Goal: Transaction & Acquisition: Purchase product/service

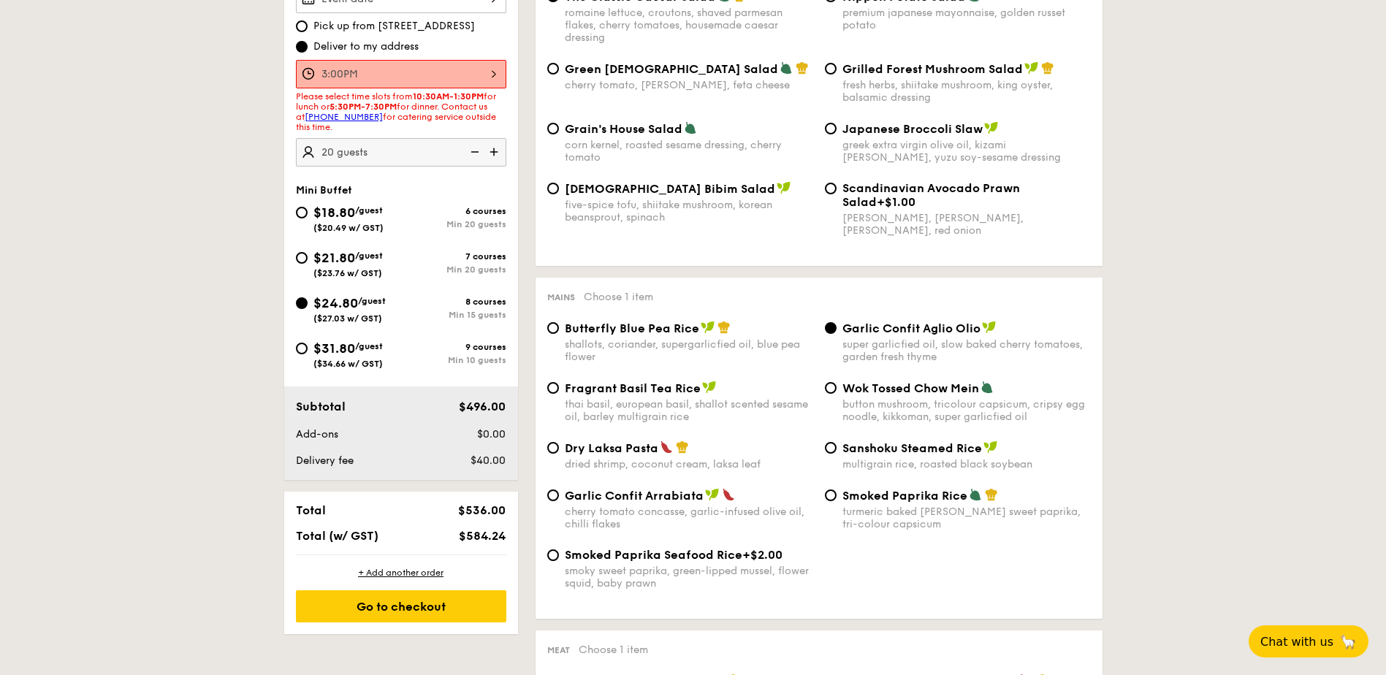
scroll to position [511, 0]
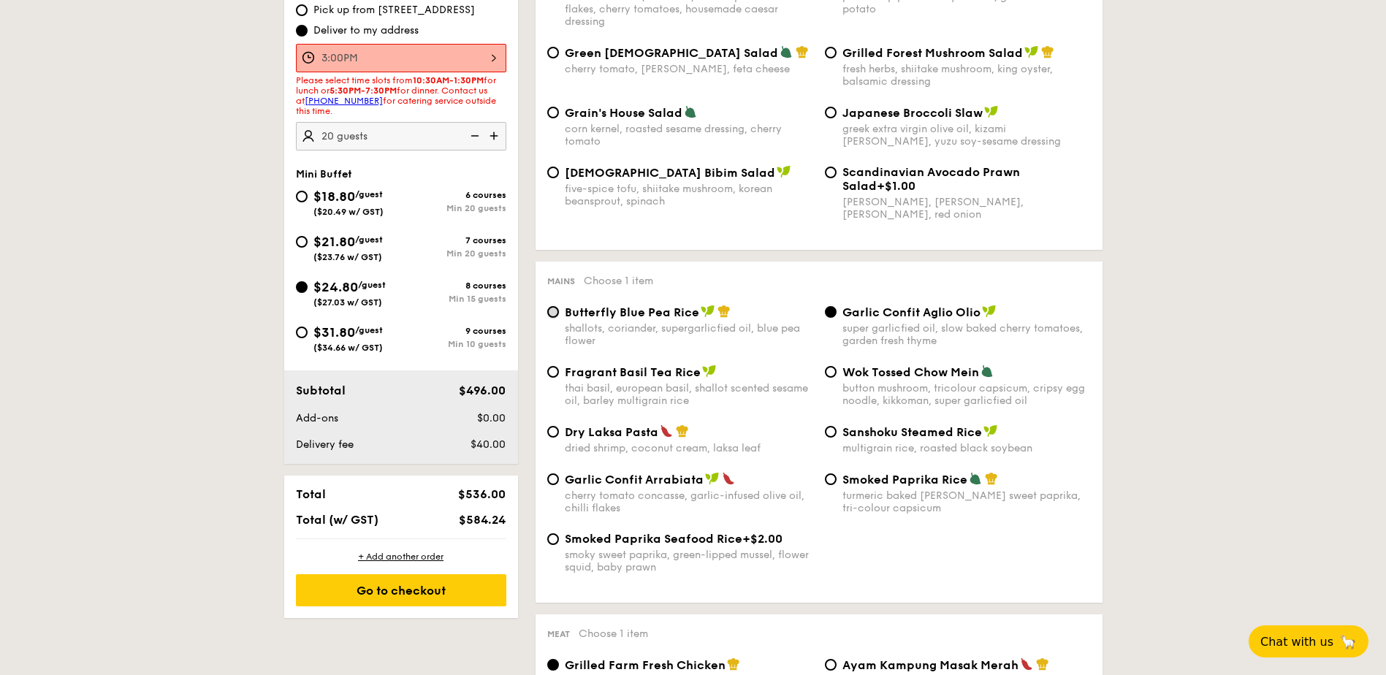
click at [552, 306] on input "Butterfly Blue Pea Rice shallots, coriander, supergarlicfied oil, blue pea flow…" at bounding box center [553, 312] width 12 height 12
radio input "true"
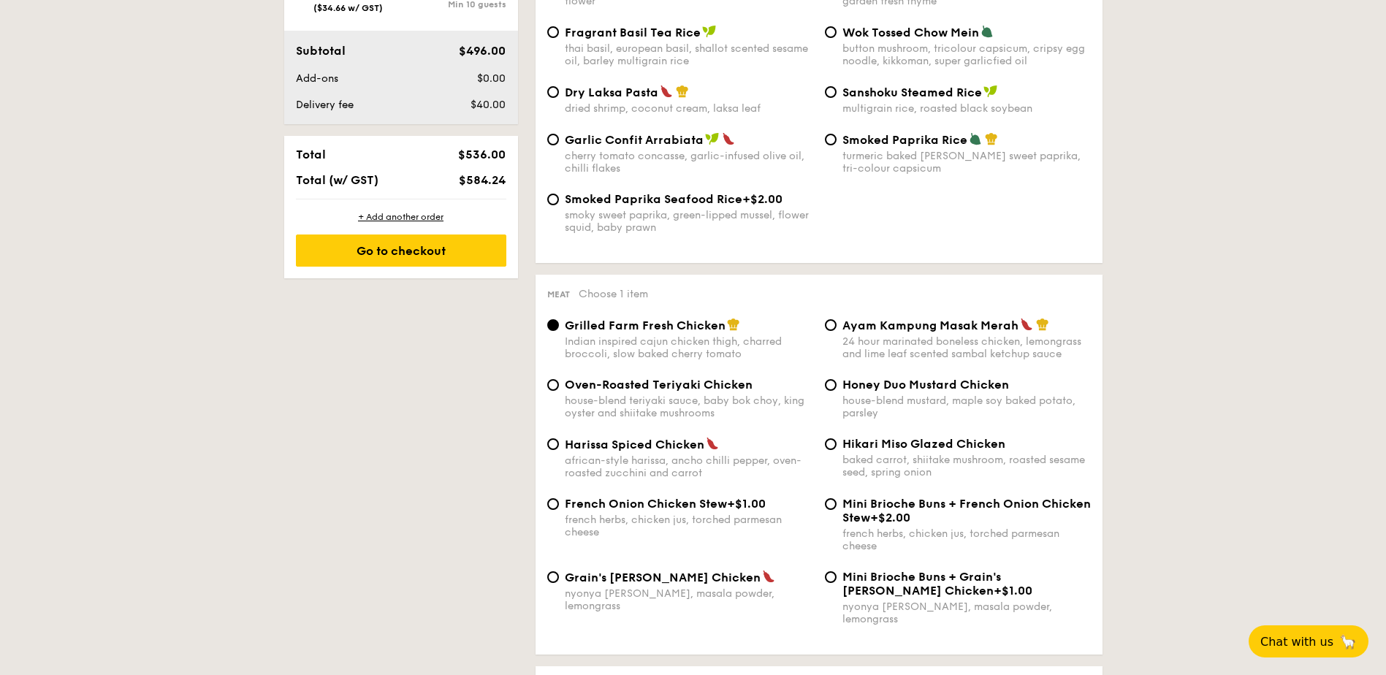
scroll to position [877, 0]
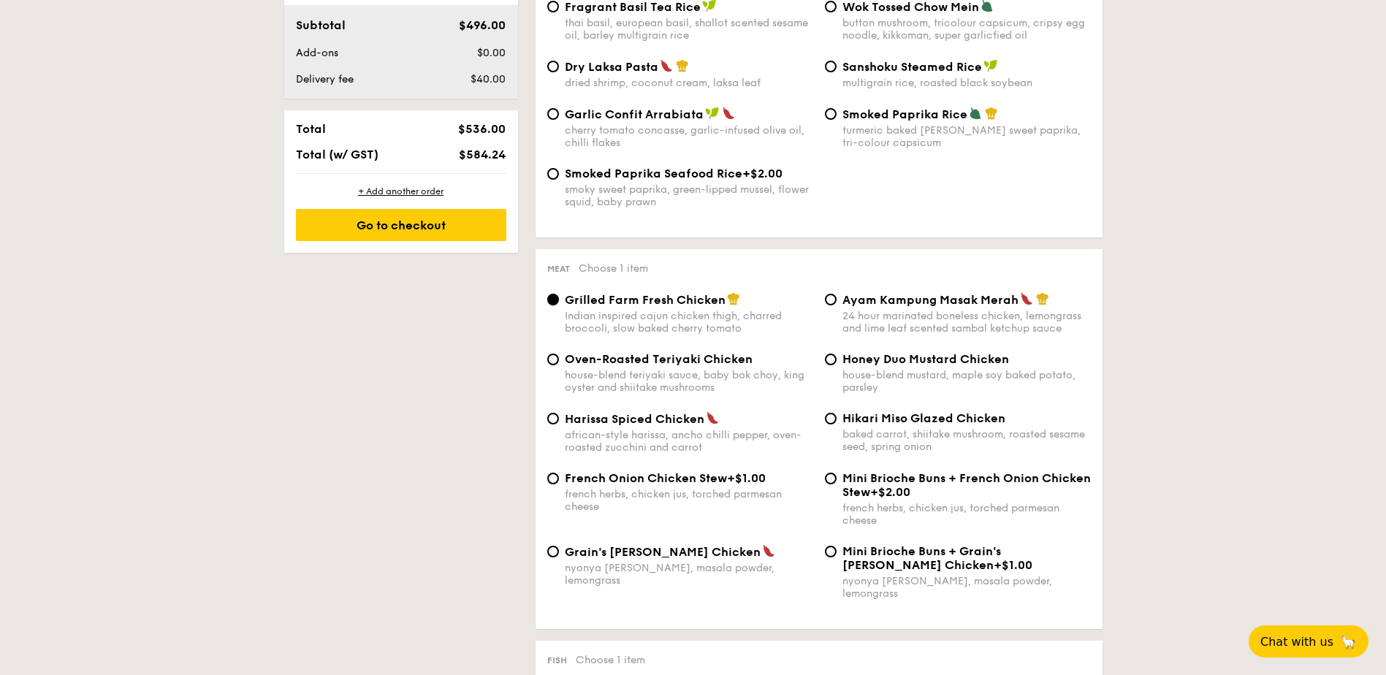
click at [555, 299] on input "Grilled Farm Fresh Chicken Indian inspired cajun chicken thigh, charred broccol…" at bounding box center [553, 300] width 12 height 12
click at [558, 364] on div "Oven-Roasted Teriyaki Chicken house-blend teriyaki sauce, baby bok choy, king o…" at bounding box center [680, 373] width 278 height 42
click at [550, 350] on div "Grilled Farm Fresh Chicken Indian inspired cajun chicken thigh, charred broccol…" at bounding box center [818, 322] width 555 height 60
click at [555, 357] on input "Oven-Roasted Teriyaki Chicken house-blend teriyaki sauce, baby bok choy, king o…" at bounding box center [553, 360] width 12 height 12
radio input "true"
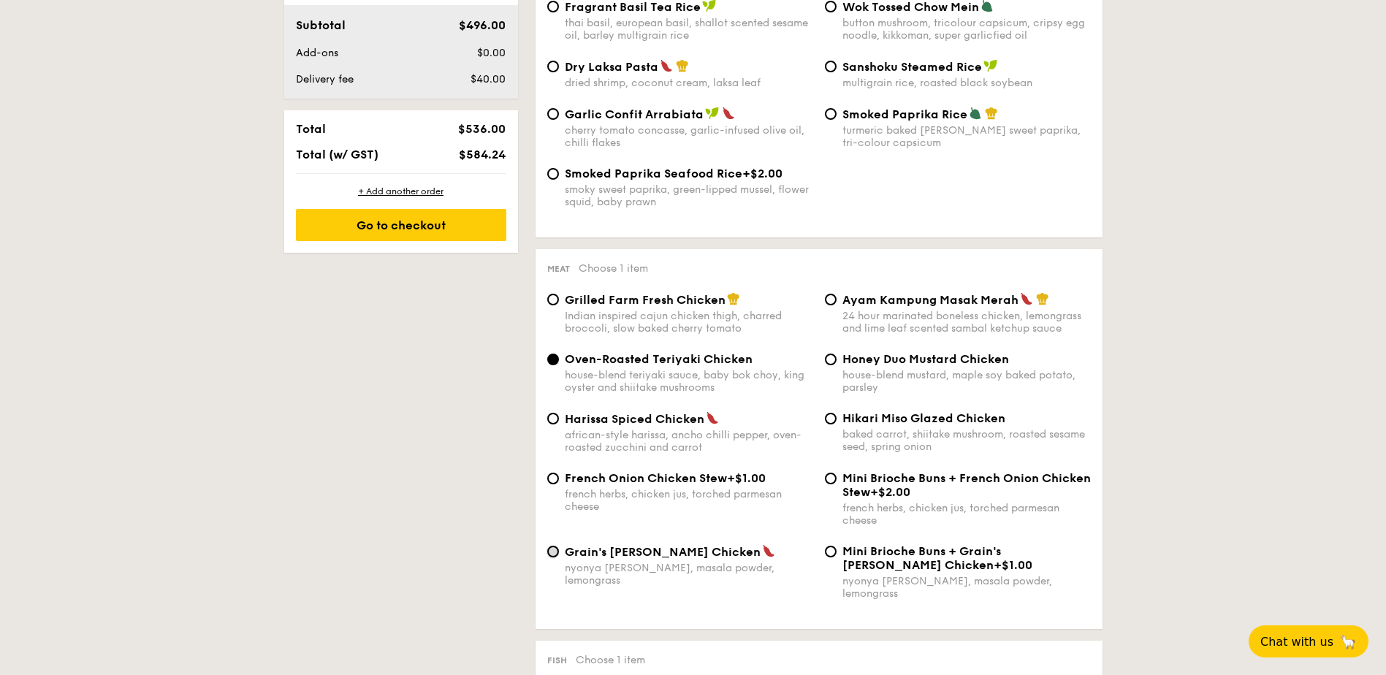
click at [557, 552] on input "Grain's [PERSON_NAME] Chicken nyonya [PERSON_NAME], masala powder, lemongrass" at bounding box center [553, 552] width 12 height 12
radio input "true"
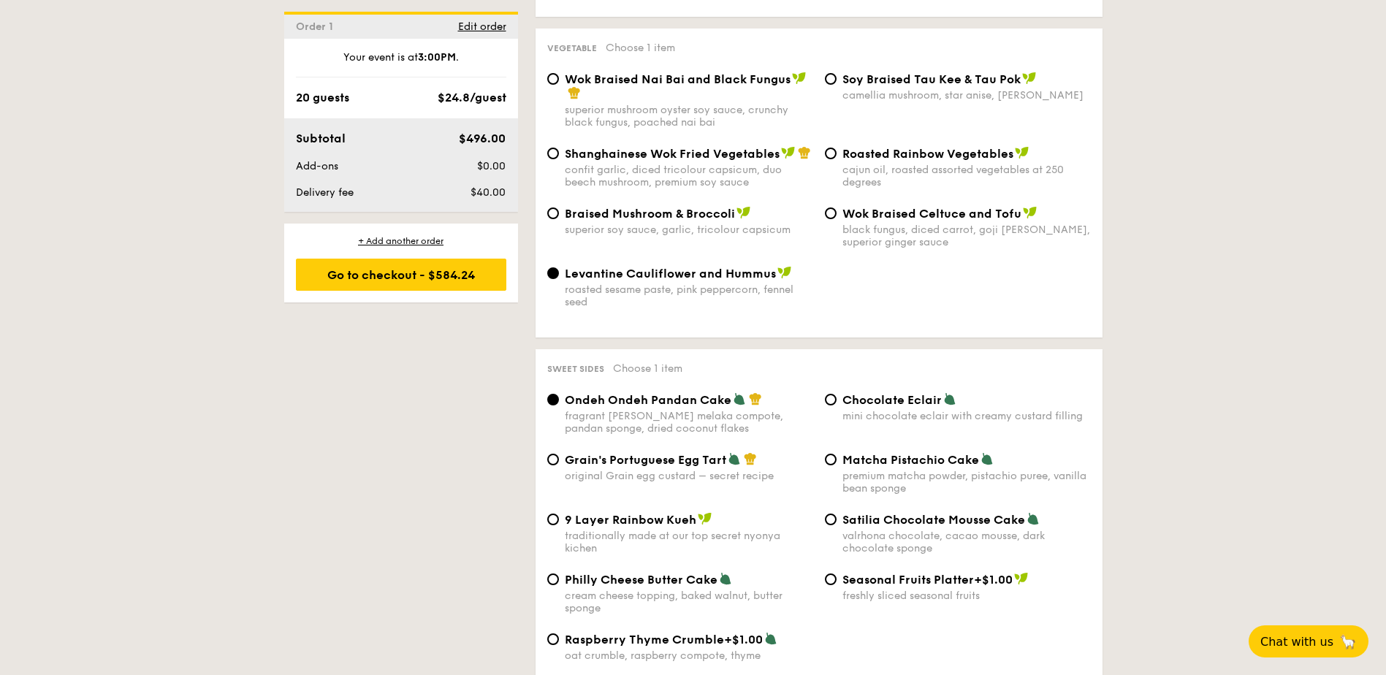
scroll to position [1973, 0]
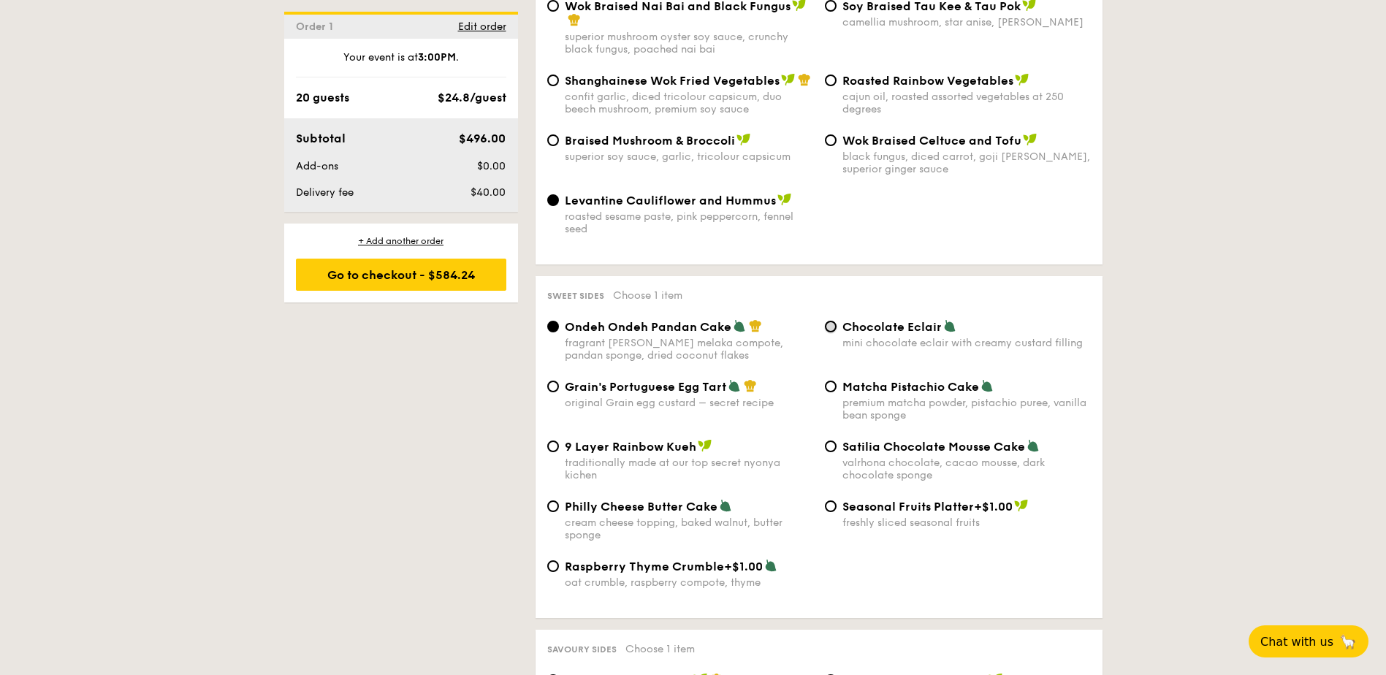
click at [829, 321] on input "Chocolate Eclair mini chocolate eclair with creamy custard filling" at bounding box center [831, 327] width 12 height 12
radio input "true"
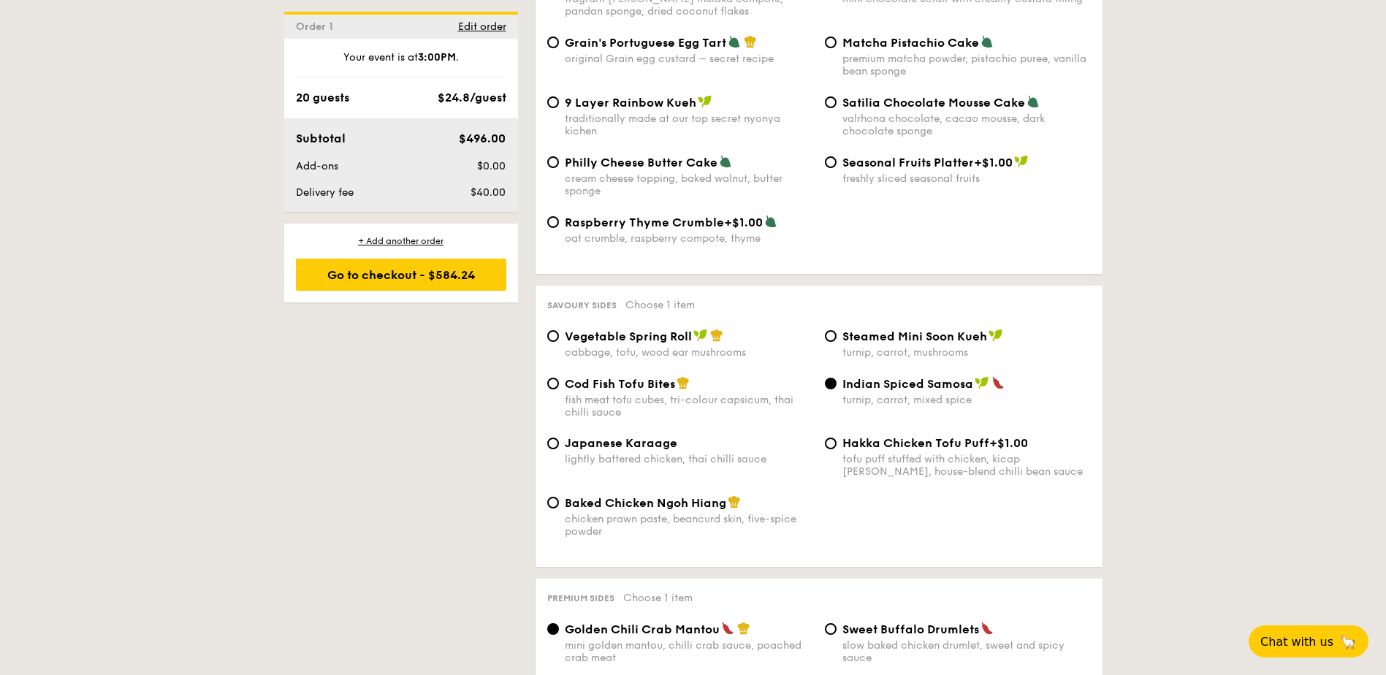
scroll to position [2338, 0]
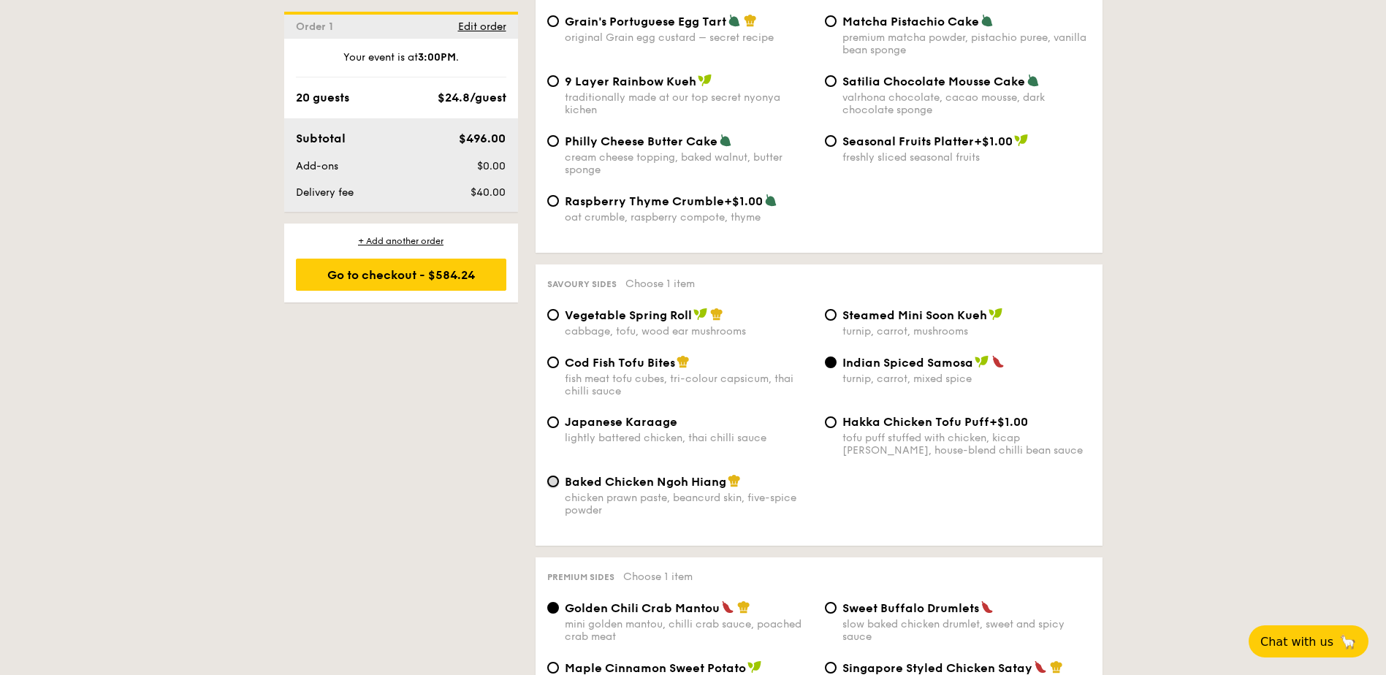
click at [555, 476] on input "Baked Chicken Ngoh Hiang chicken prawn paste, beancurd skin, five-spice powder" at bounding box center [553, 482] width 12 height 12
radio input "true"
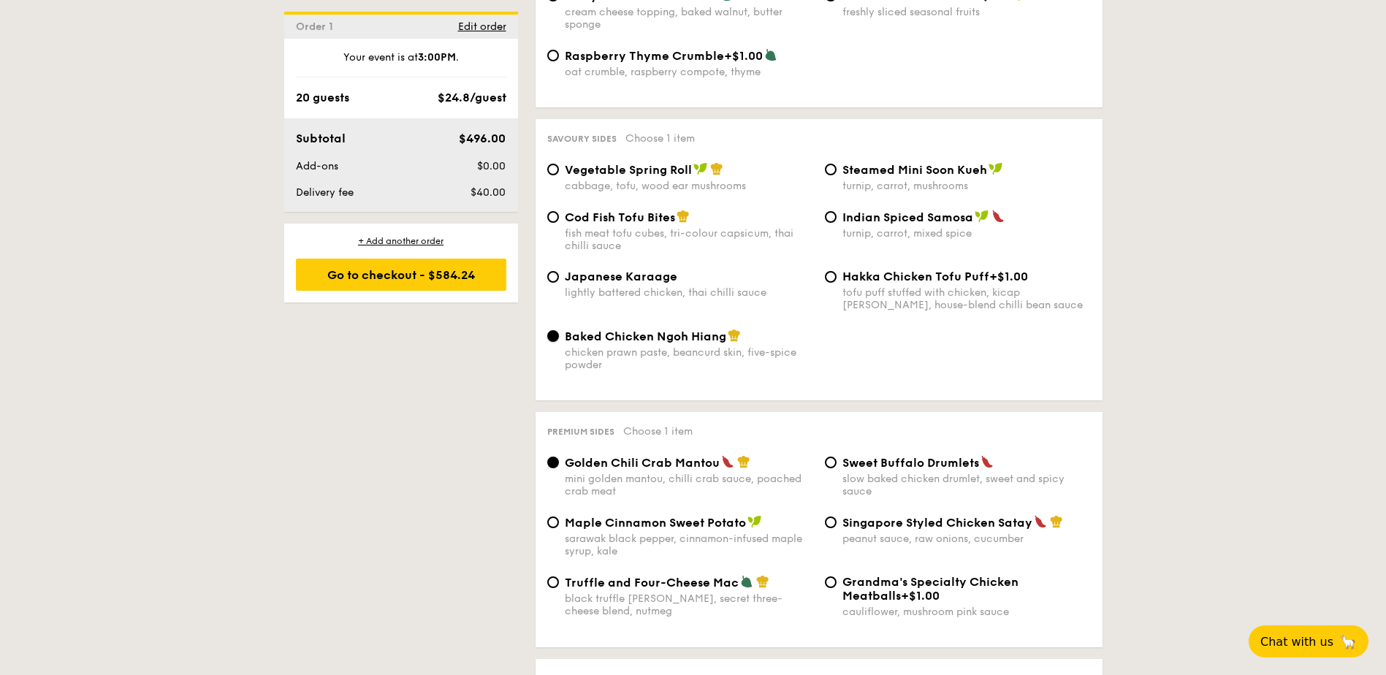
scroll to position [2484, 0]
click at [553, 456] on input "Golden Chili Crab Mantou mini golden mantou, chilli crab sauce, poached crab me…" at bounding box center [553, 462] width 12 height 12
click at [548, 456] on input "Golden Chili Crab Mantou mini golden mantou, chilli crab sauce, poached crab me…" at bounding box center [553, 462] width 12 height 12
click at [548, 576] on input "Truffle and Four-Cheese Mac black truffle [PERSON_NAME], secret three-cheese bl…" at bounding box center [553, 582] width 12 height 12
radio input "true"
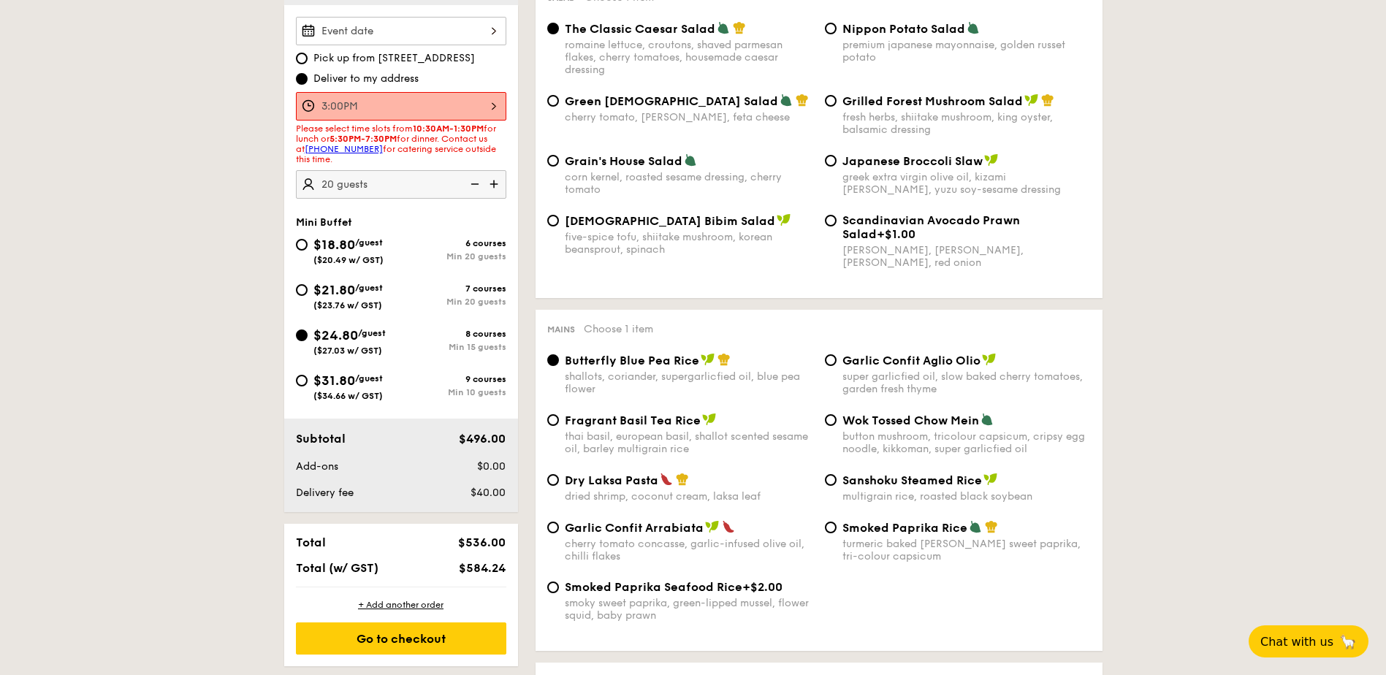
scroll to position [438, 0]
